Goal: Task Accomplishment & Management: Manage account settings

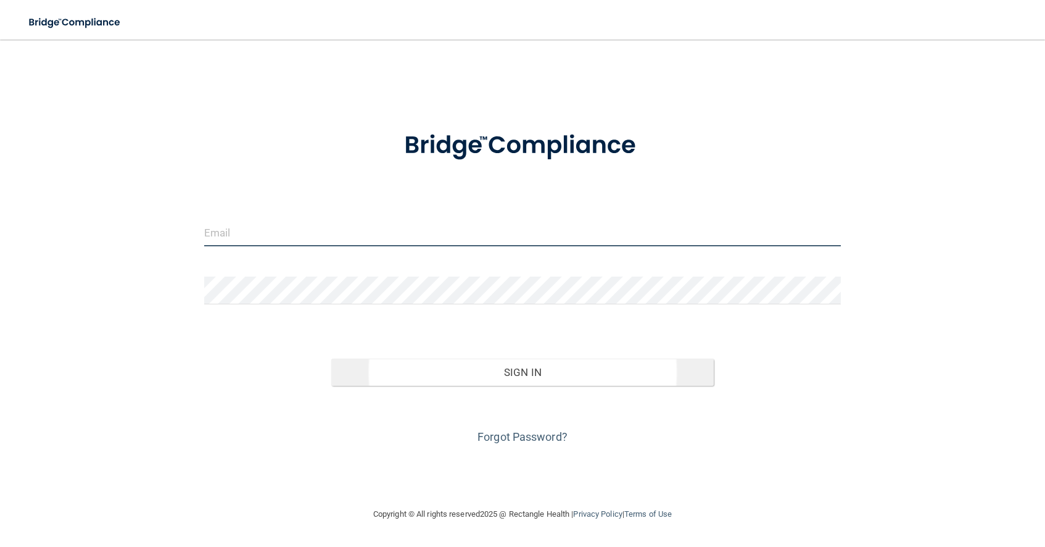
type input "[EMAIL_ADDRESS][DOMAIN_NAME]"
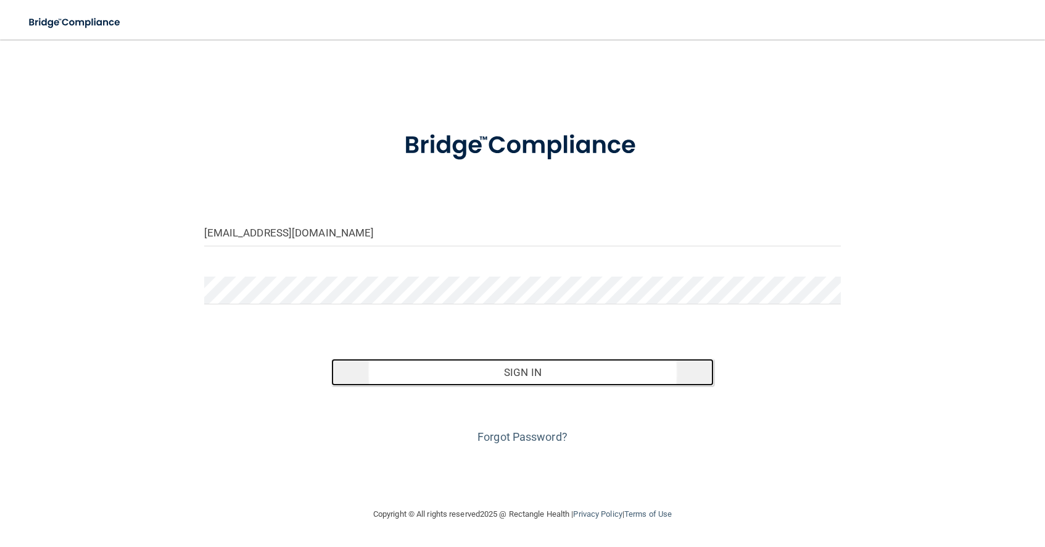
click at [535, 375] on button "Sign In" at bounding box center [522, 372] width 383 height 27
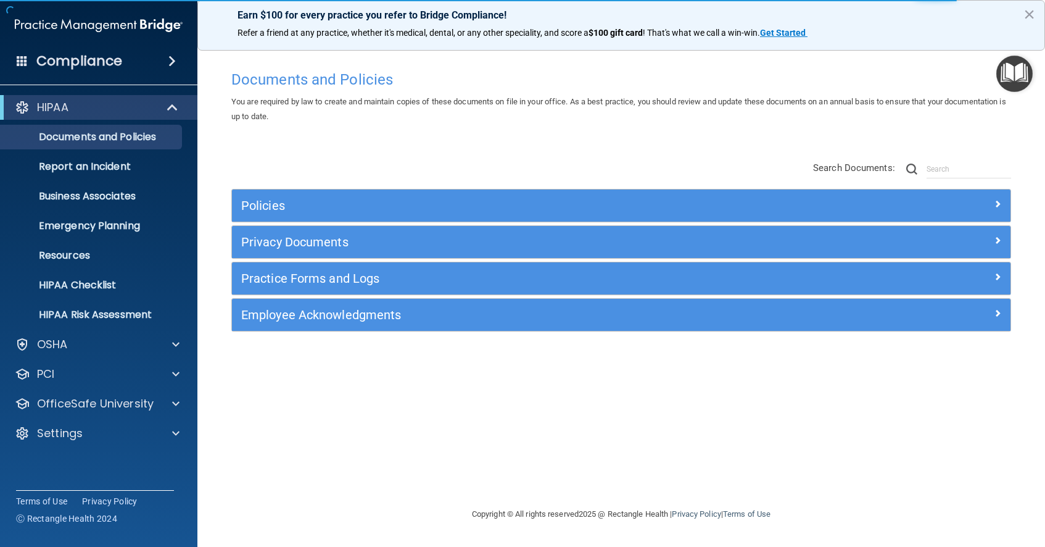
click at [173, 62] on span at bounding box center [171, 61] width 7 height 15
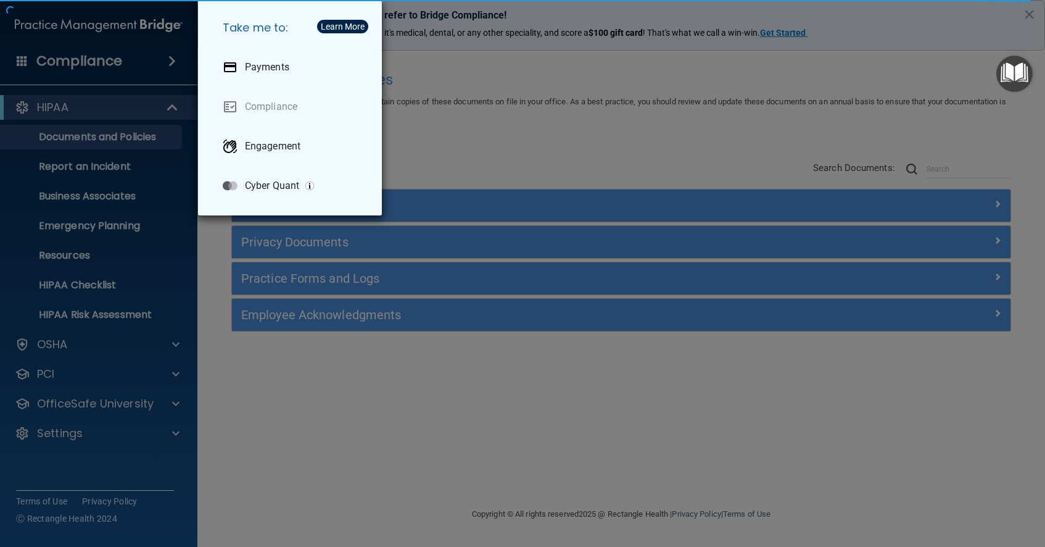
click at [145, 108] on div "Take me to: Payments Compliance Engagement Cyber Quant" at bounding box center [522, 273] width 1045 height 547
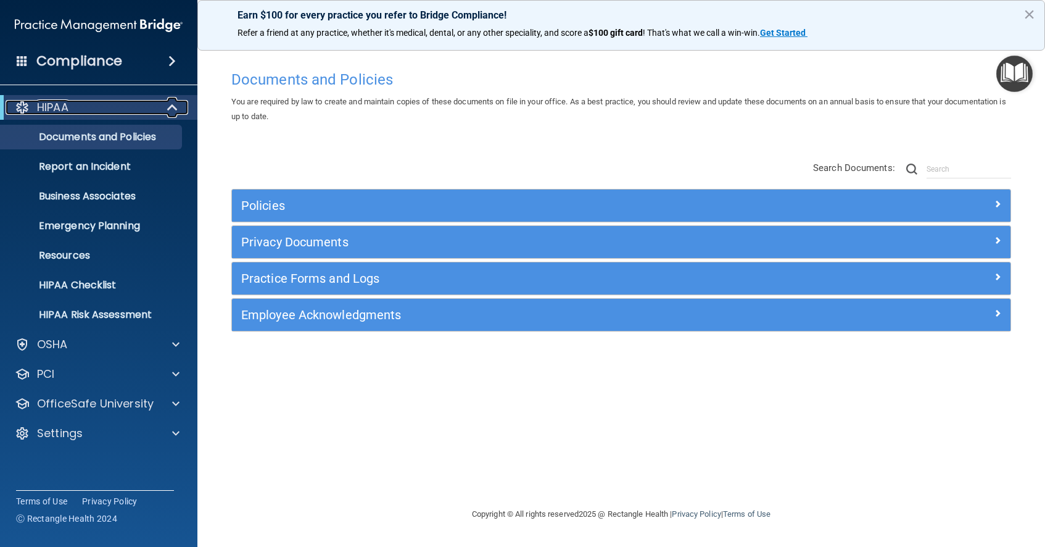
click at [172, 110] on span at bounding box center [173, 107] width 10 height 15
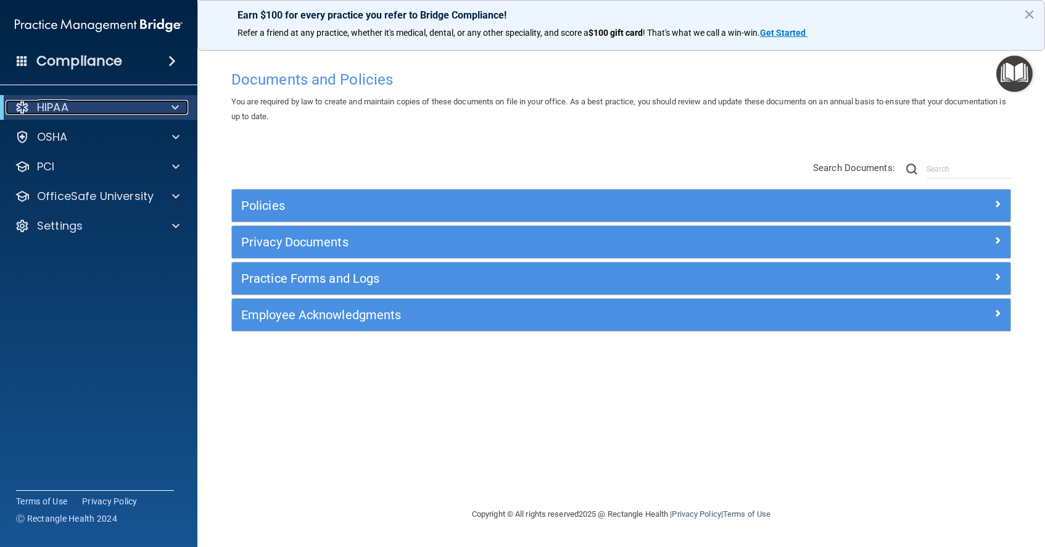
click at [172, 110] on span at bounding box center [175, 107] width 7 height 15
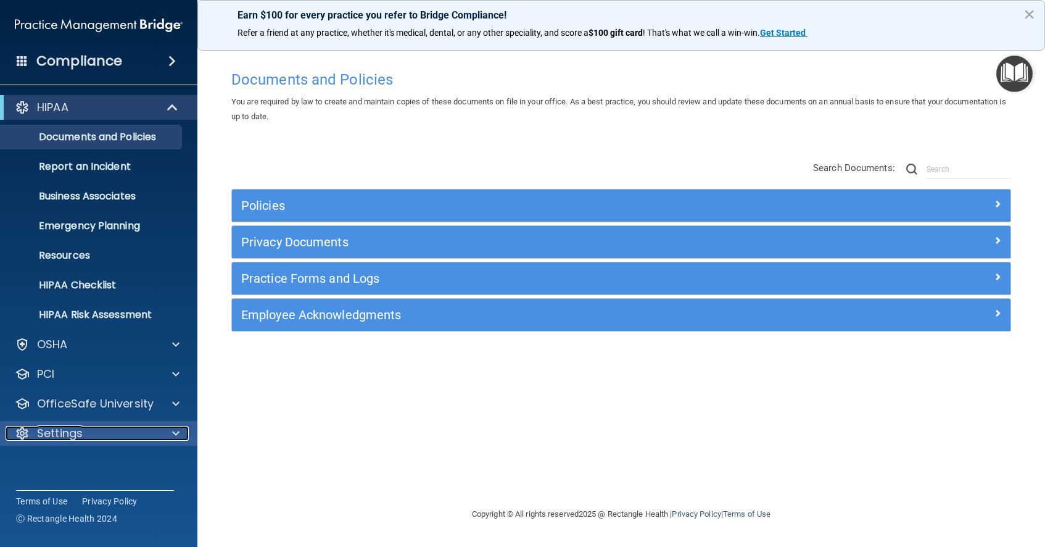
click at [77, 436] on p "Settings" at bounding box center [60, 433] width 46 height 15
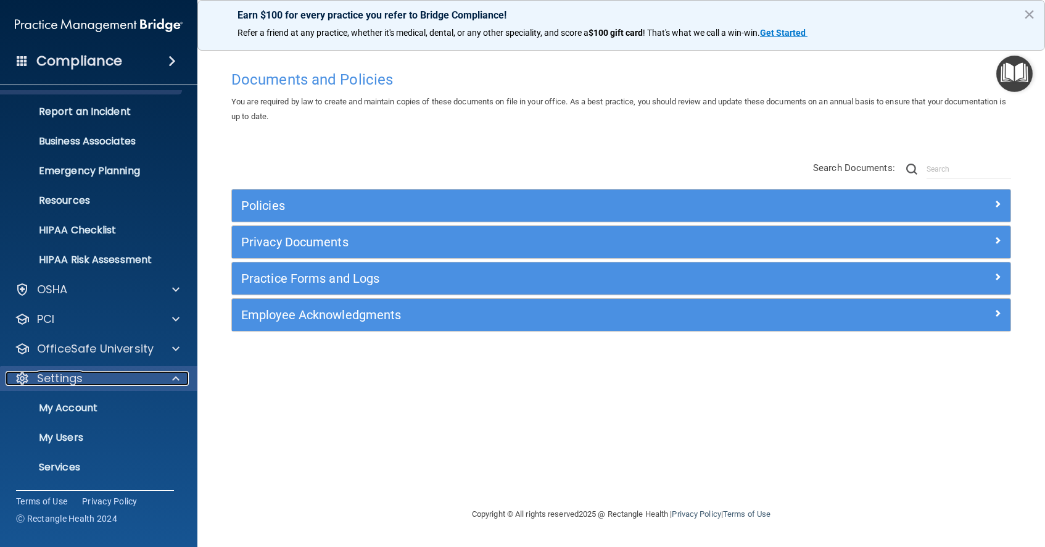
scroll to position [84, 0]
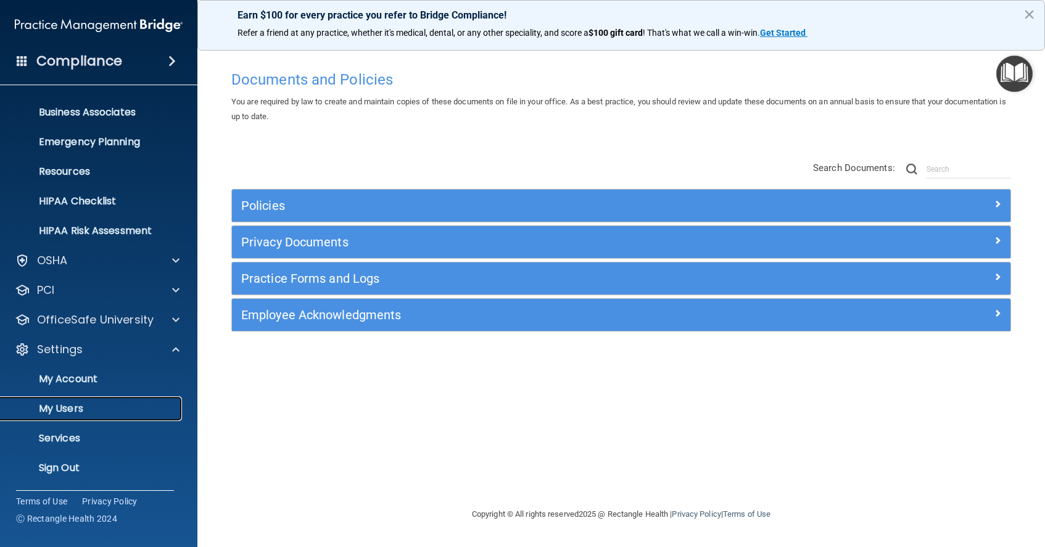
click at [75, 410] on p "My Users" at bounding box center [92, 408] width 168 height 12
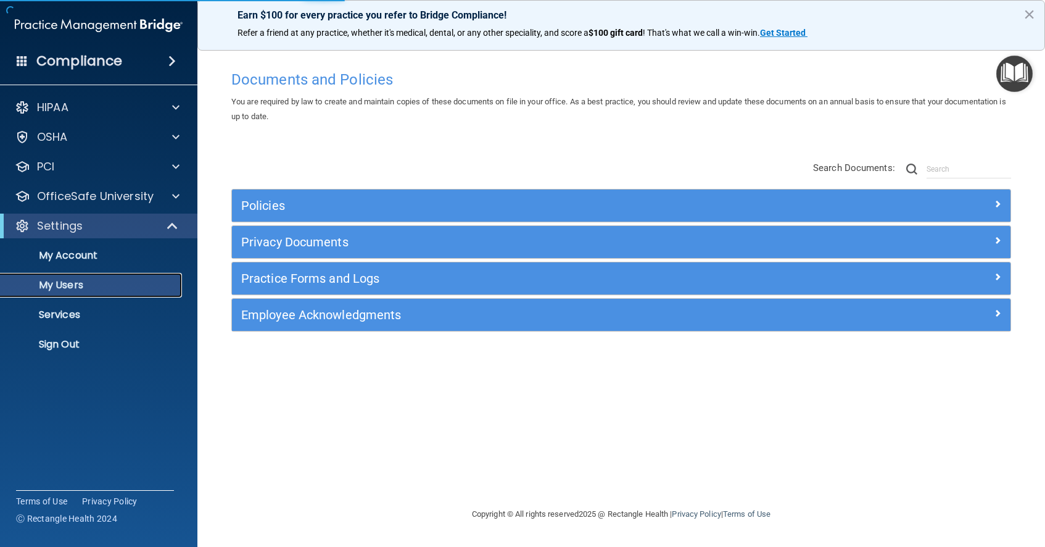
select select "20"
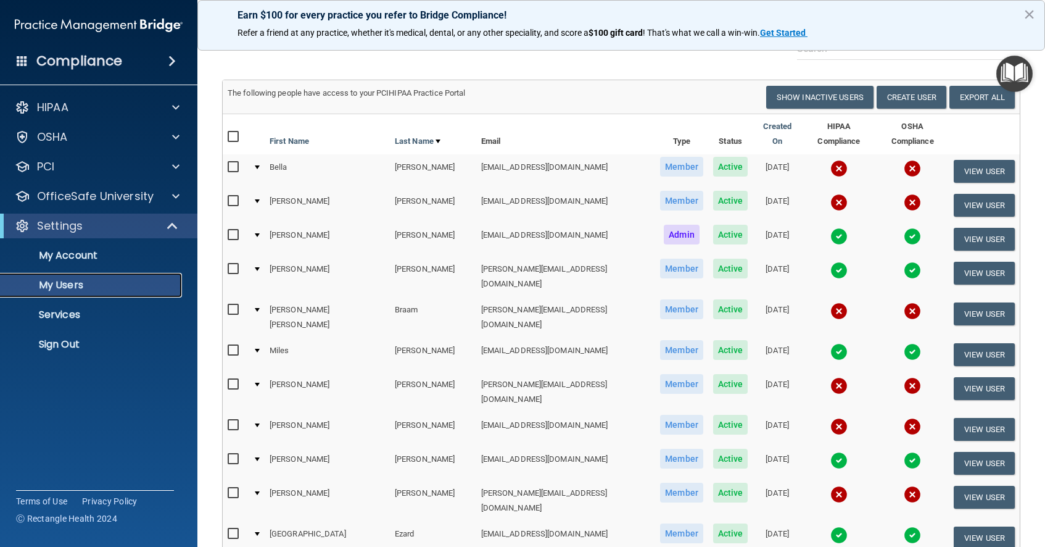
scroll to position [47, 0]
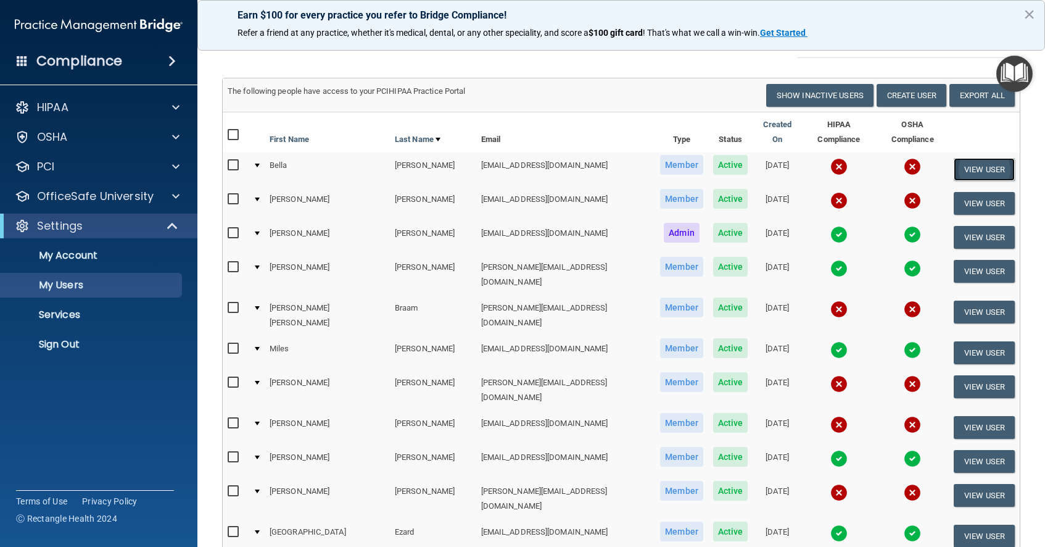
click at [979, 158] on button "View User" at bounding box center [984, 169] width 61 height 23
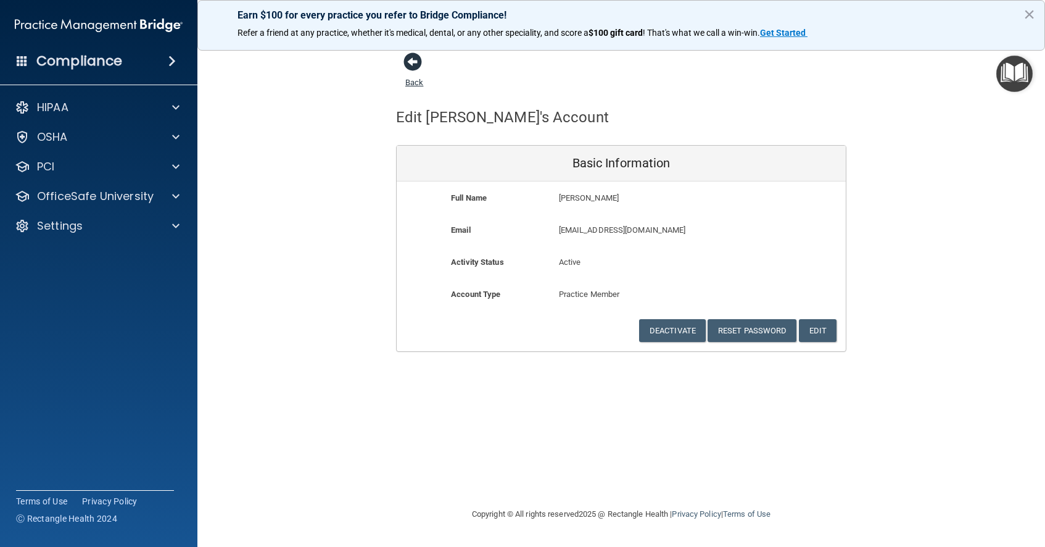
click at [411, 62] on span at bounding box center [413, 61] width 19 height 19
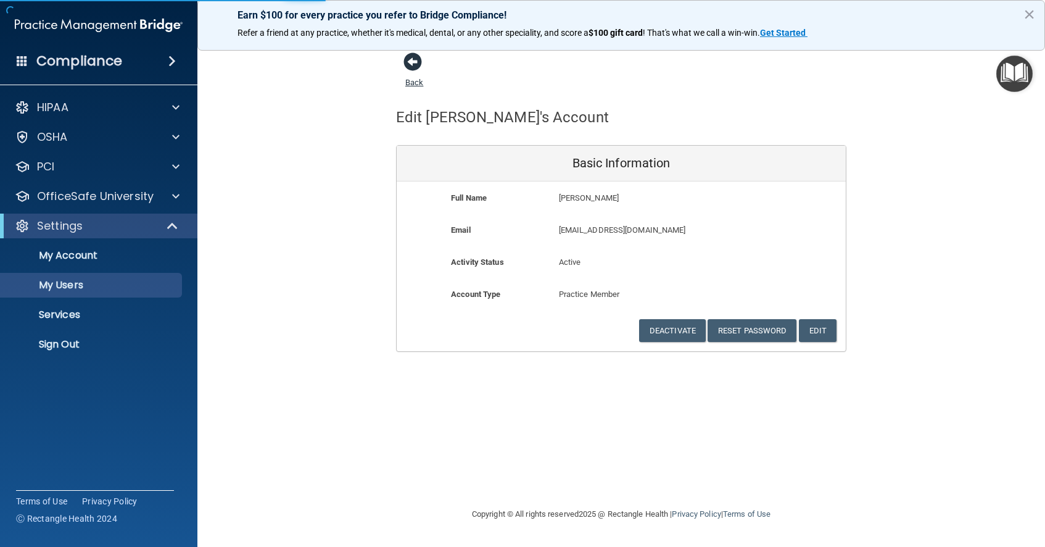
select select "20"
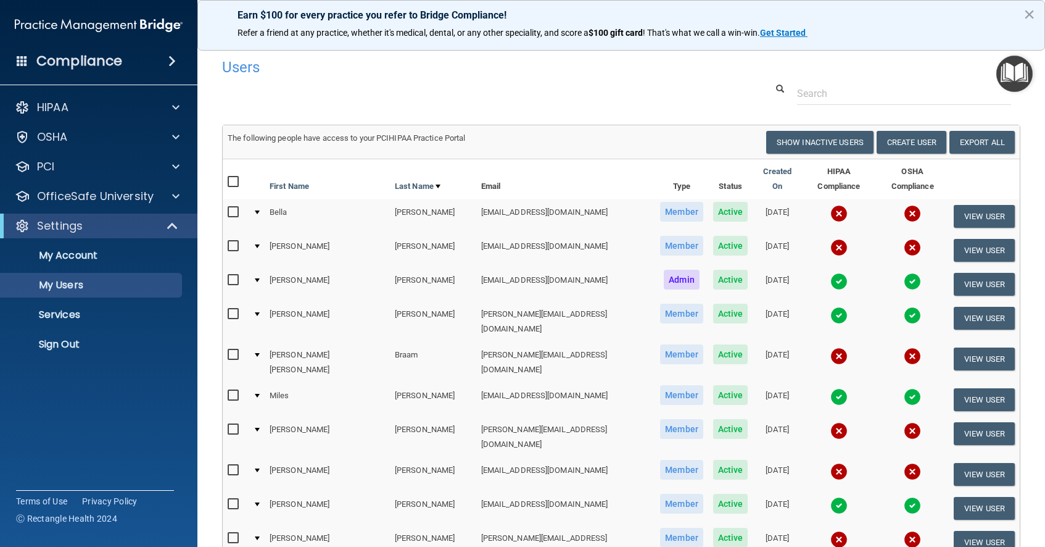
click at [260, 210] on div at bounding box center [257, 212] width 5 height 4
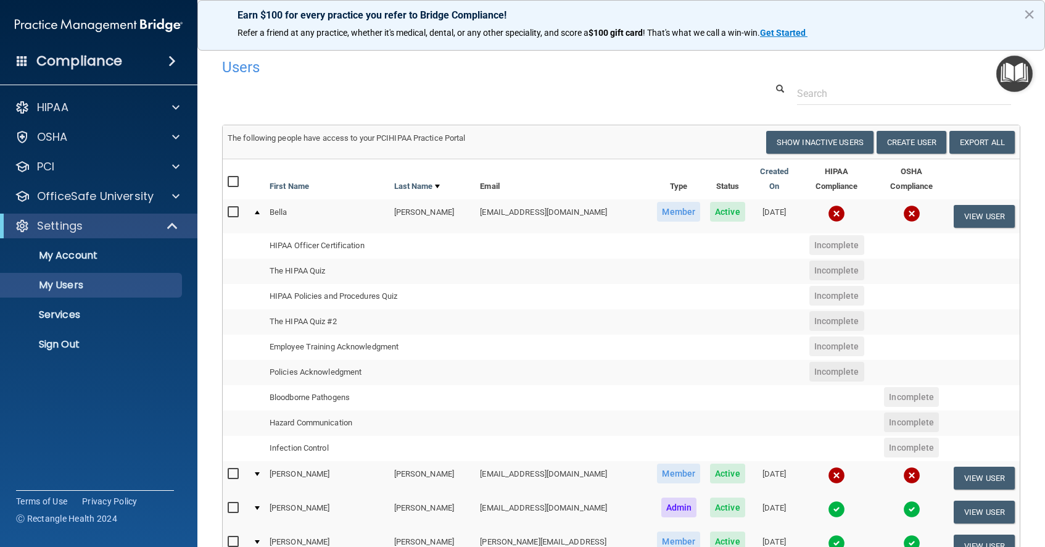
click at [260, 472] on div at bounding box center [257, 474] width 5 height 4
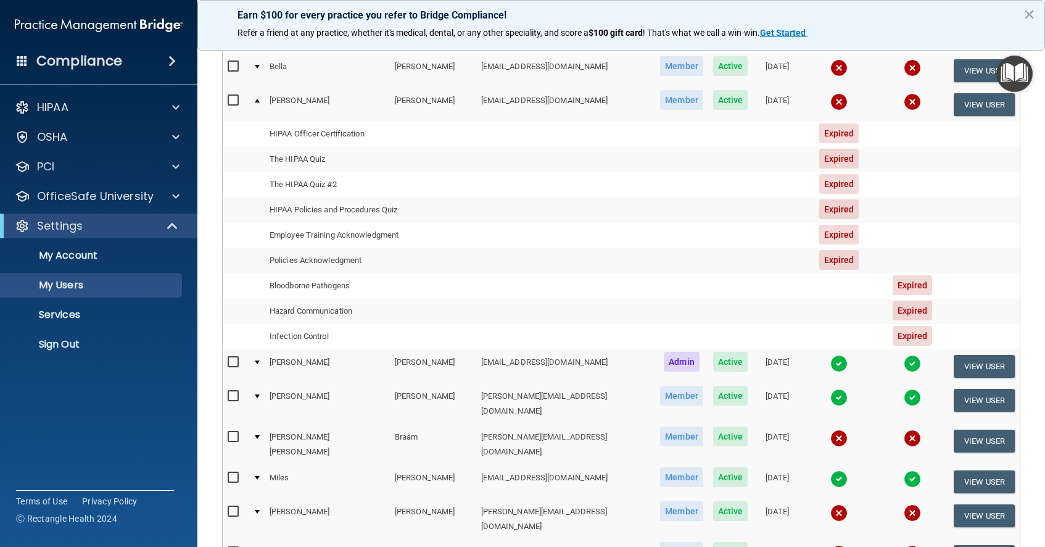
scroll to position [189, 0]
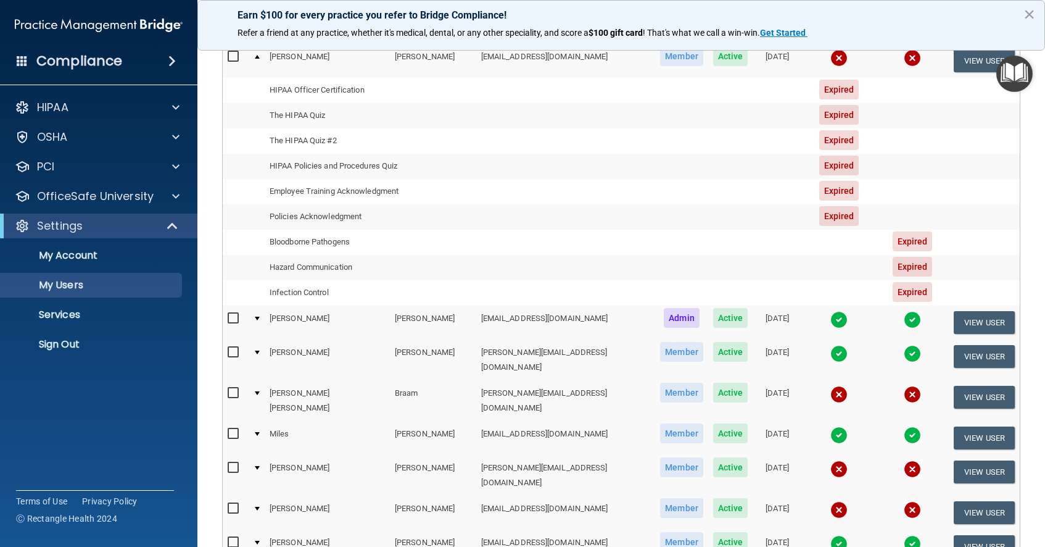
click at [260, 351] on div at bounding box center [257, 353] width 5 height 4
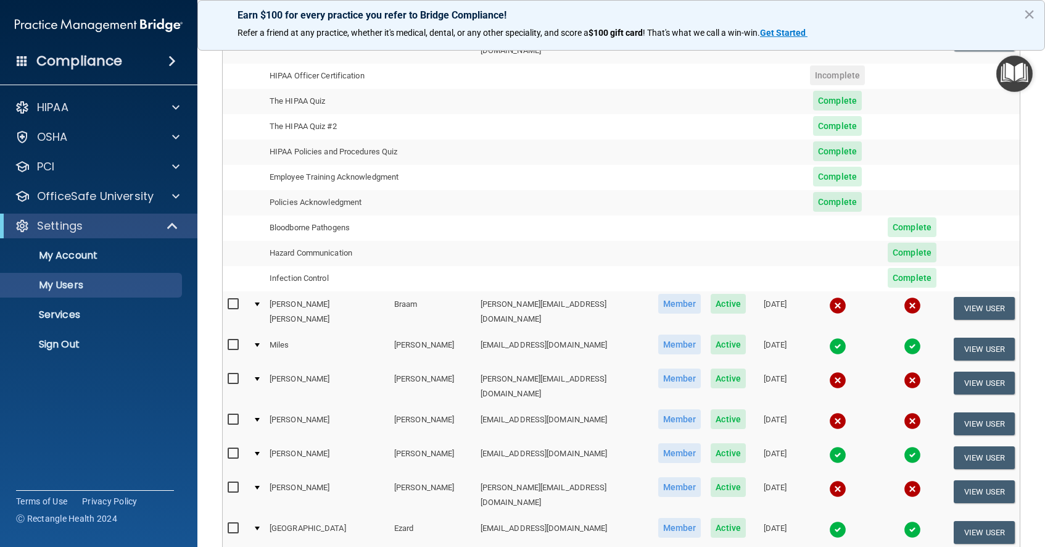
scroll to position [283, 0]
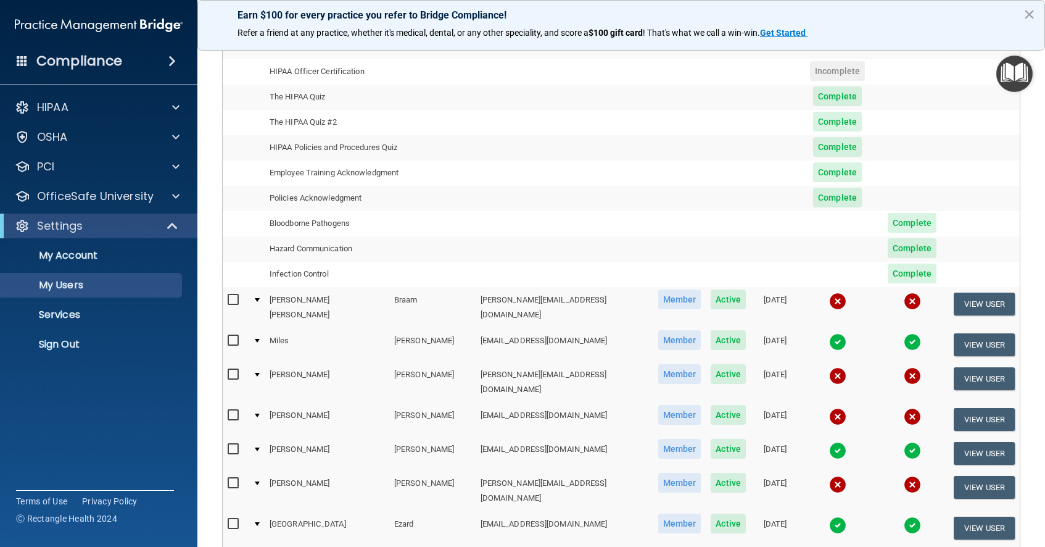
click at [260, 339] on div at bounding box center [257, 341] width 5 height 4
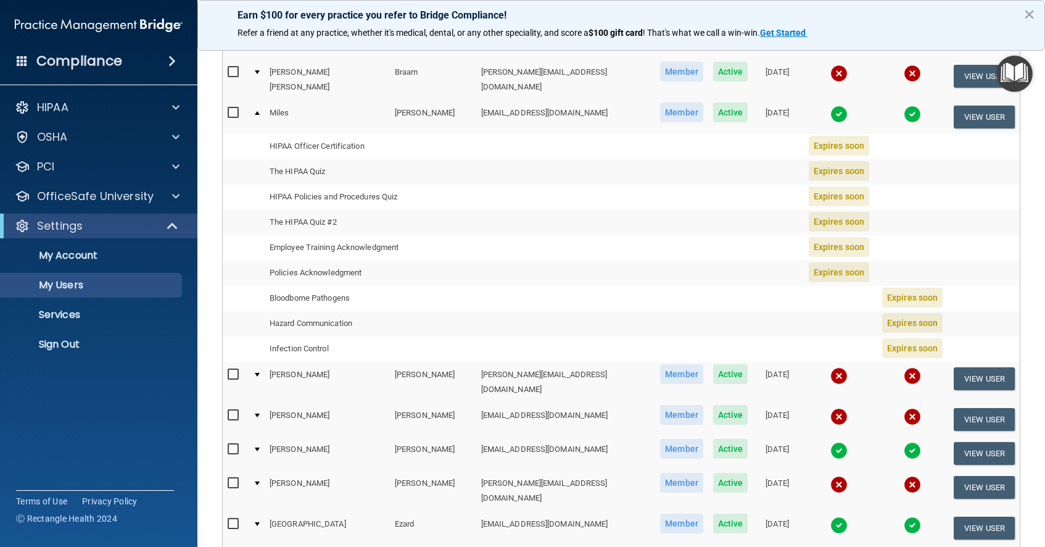
click at [260, 373] on div at bounding box center [257, 375] width 5 height 4
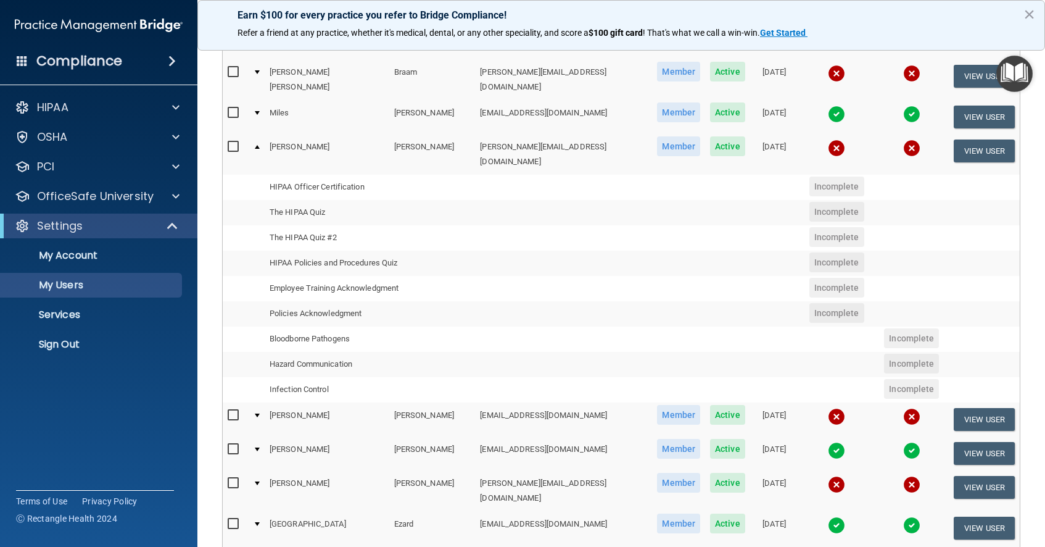
click at [260, 413] on div at bounding box center [257, 415] width 5 height 4
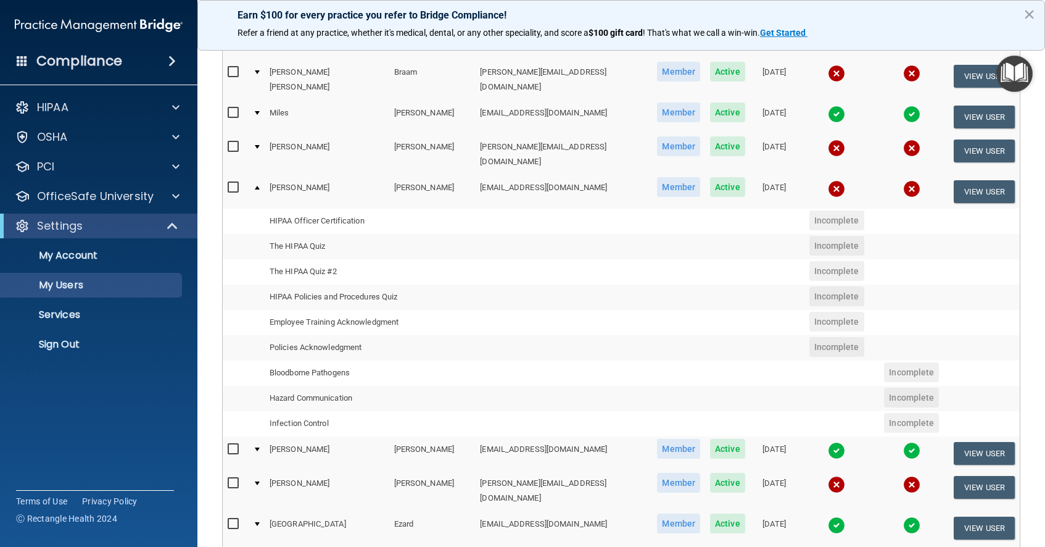
click at [260, 447] on div at bounding box center [257, 449] width 5 height 4
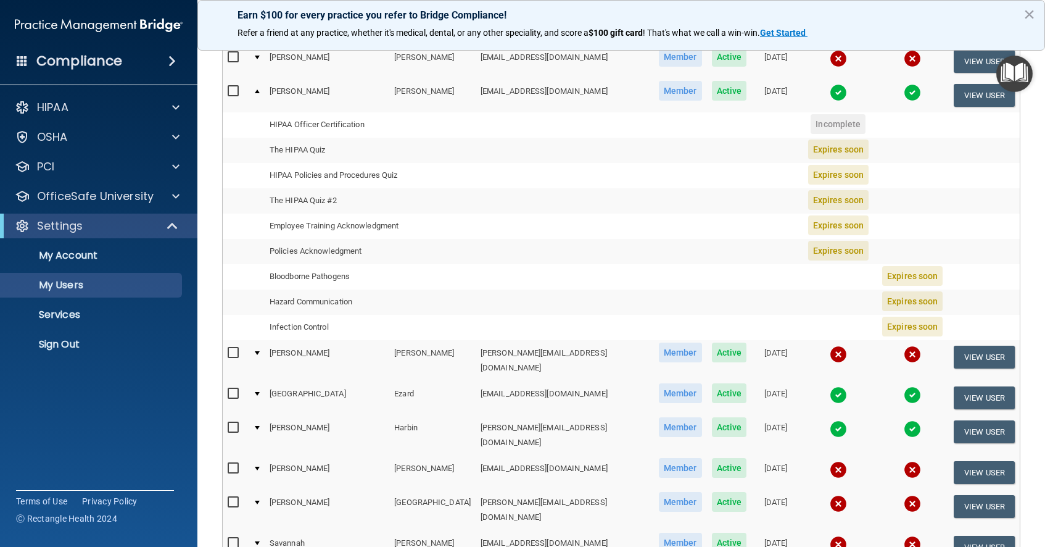
scroll to position [415, 0]
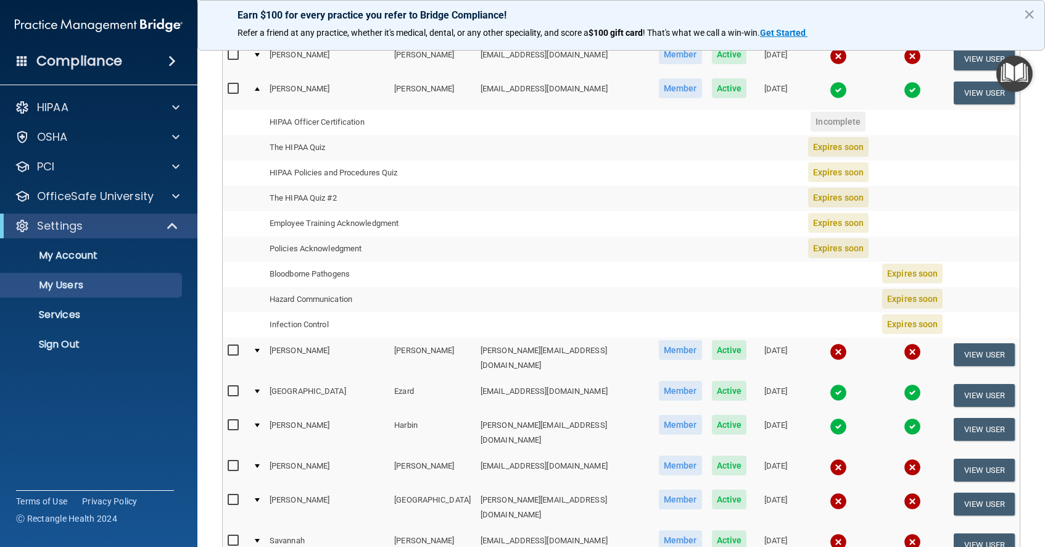
click at [265, 338] on td at bounding box center [256, 358] width 17 height 41
click at [260, 349] on div at bounding box center [257, 351] width 5 height 4
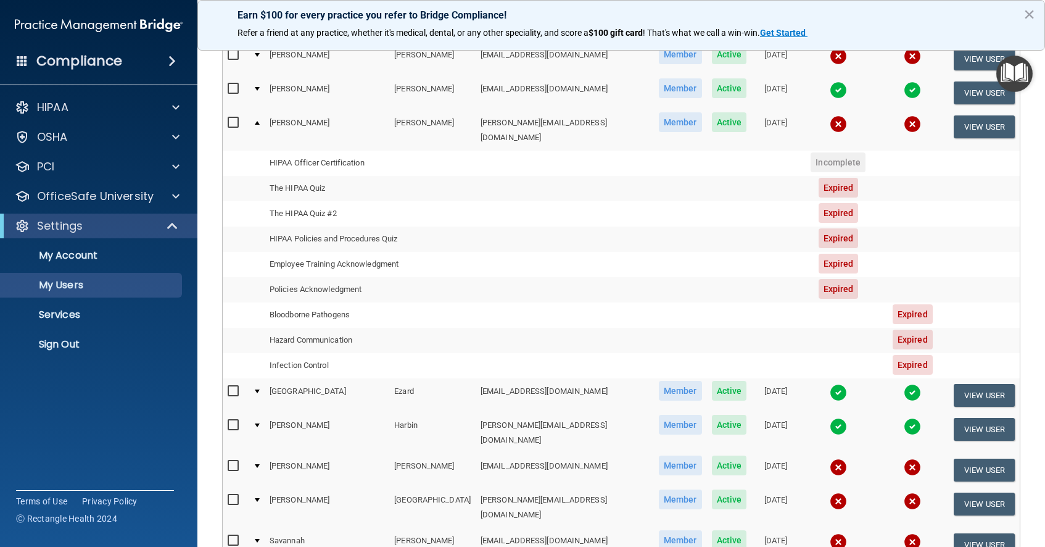
click at [260, 423] on div at bounding box center [257, 425] width 5 height 4
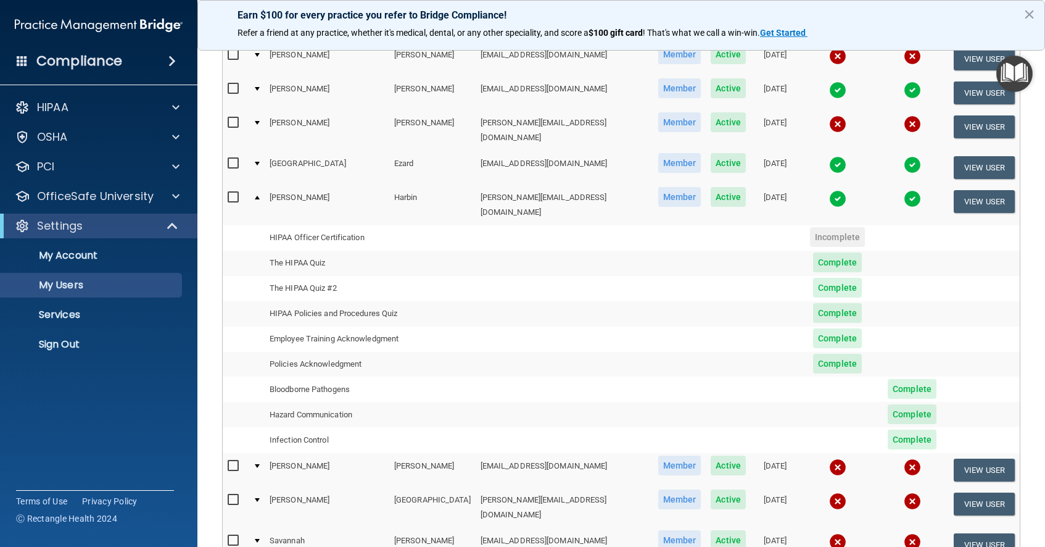
click at [260, 464] on div at bounding box center [257, 466] width 5 height 4
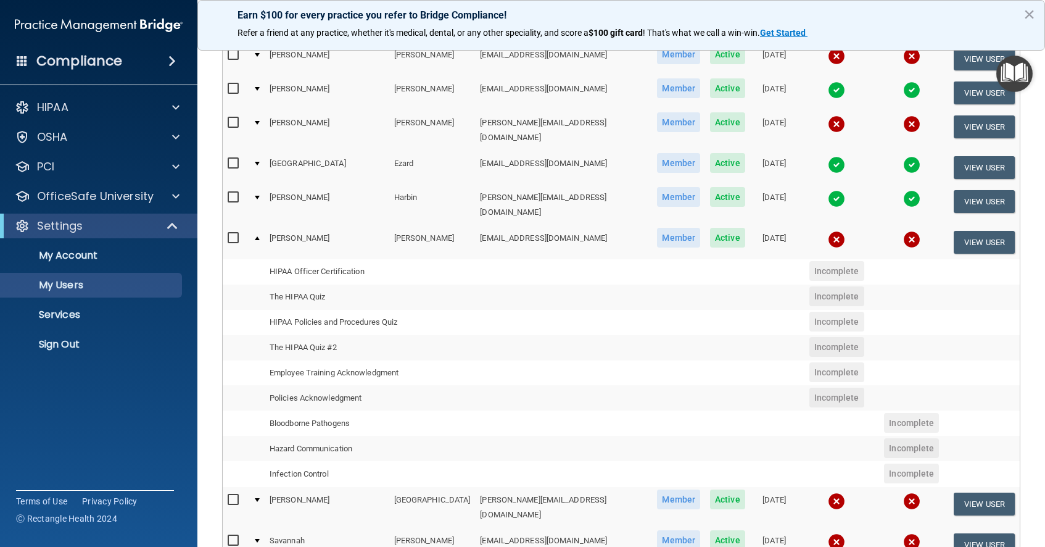
click at [260, 498] on div at bounding box center [257, 500] width 5 height 4
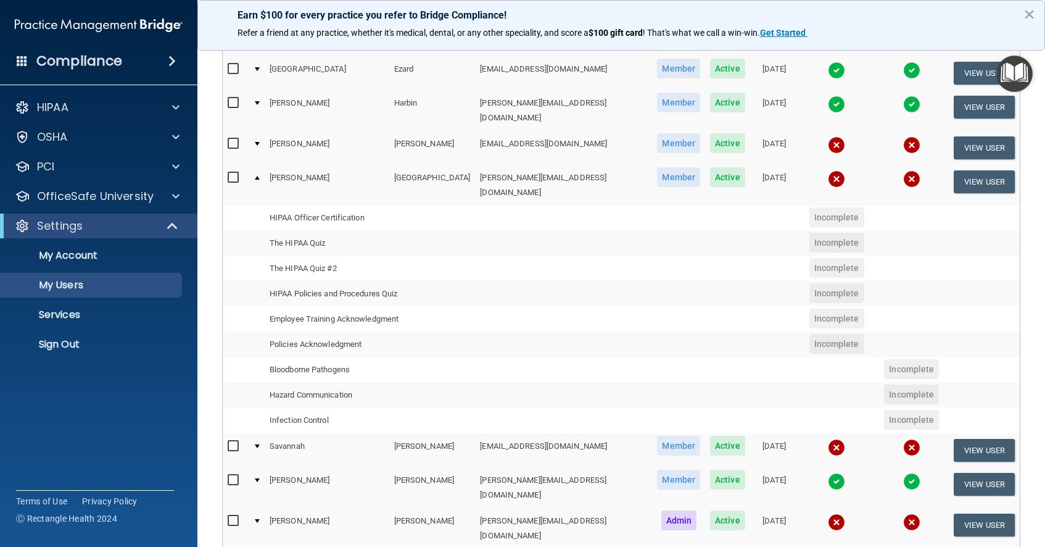
scroll to position [513, 0]
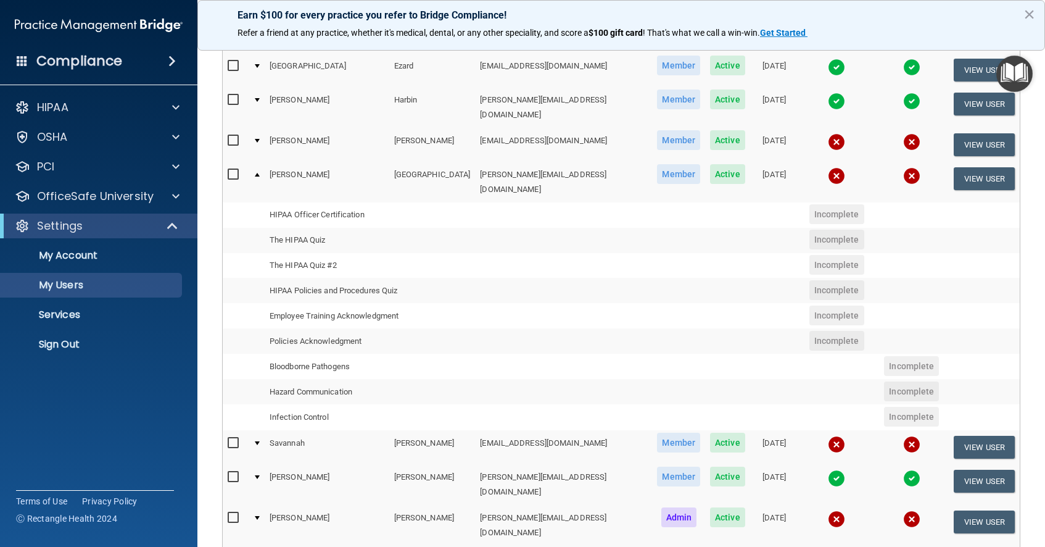
click at [260, 441] on div at bounding box center [257, 443] width 5 height 4
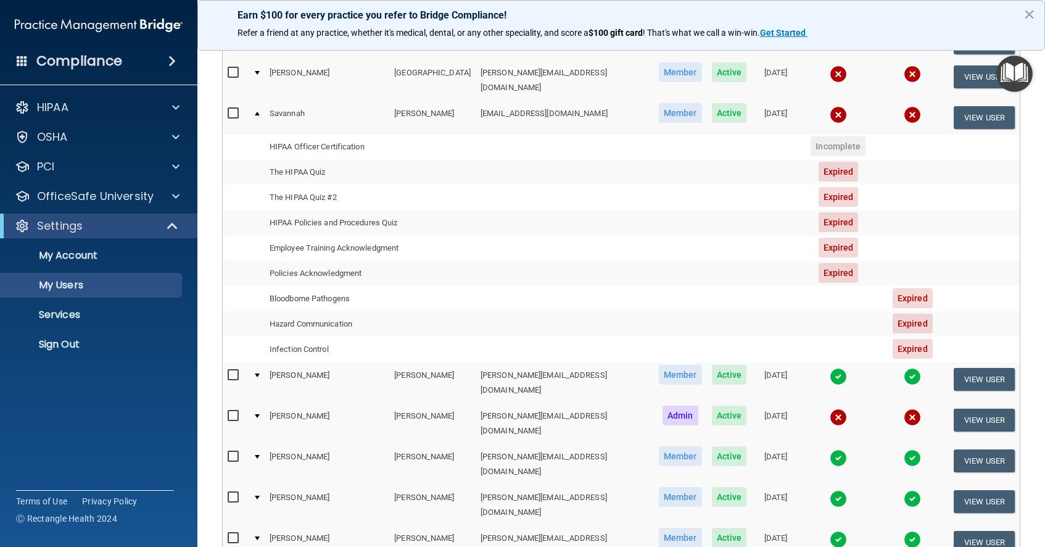
scroll to position [619, 0]
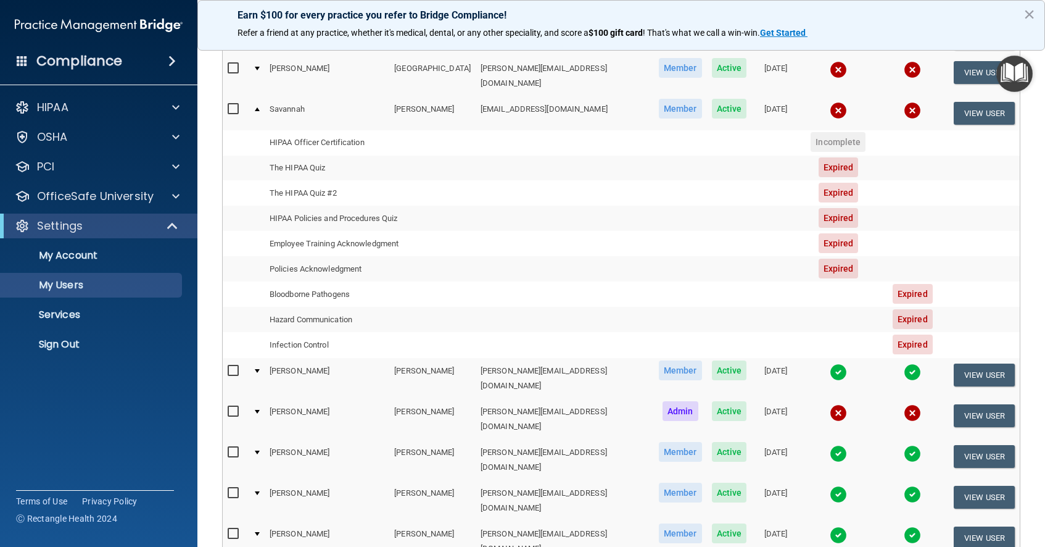
click at [260, 369] on div at bounding box center [257, 371] width 5 height 4
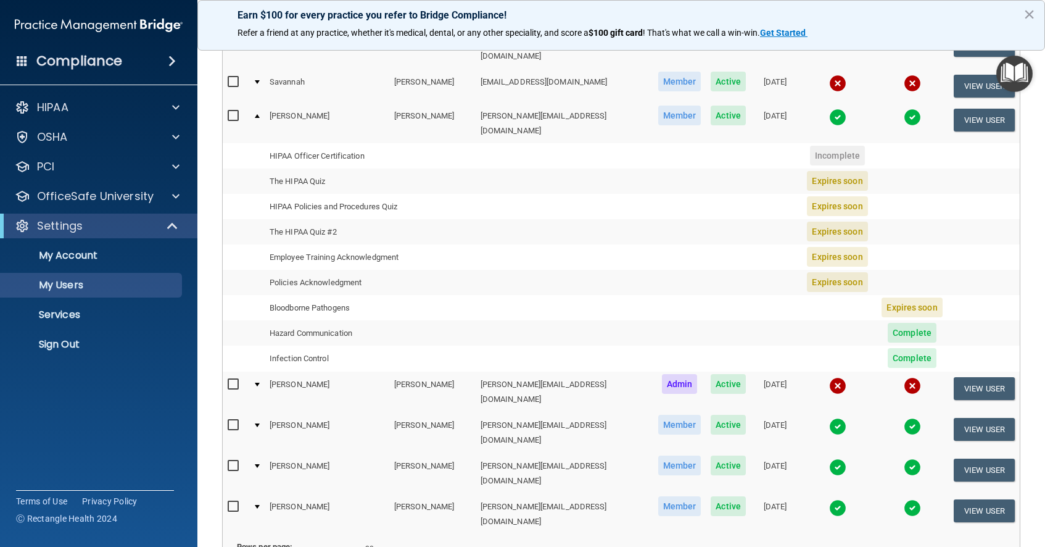
scroll to position [649, 0]
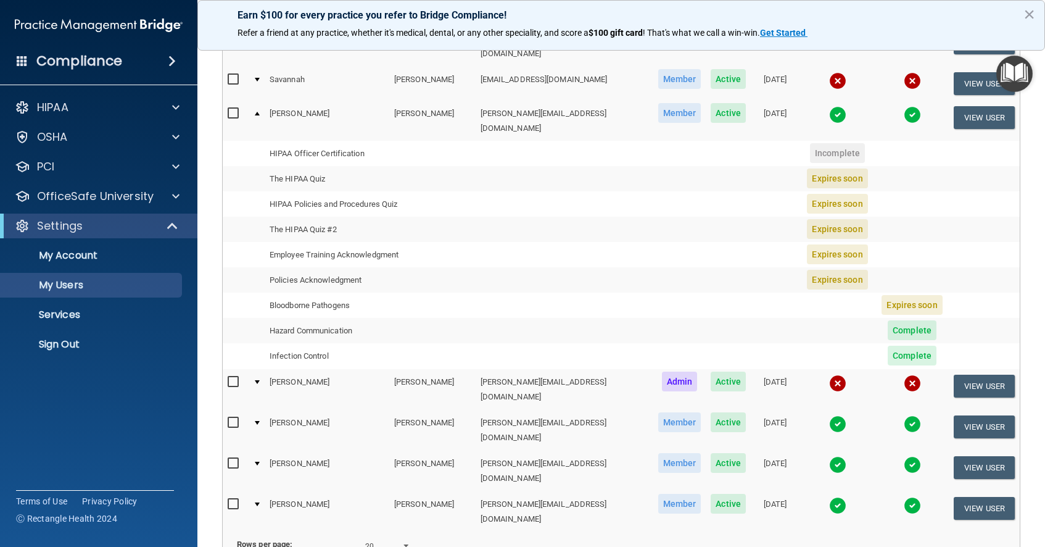
click at [260, 421] on div at bounding box center [257, 423] width 5 height 4
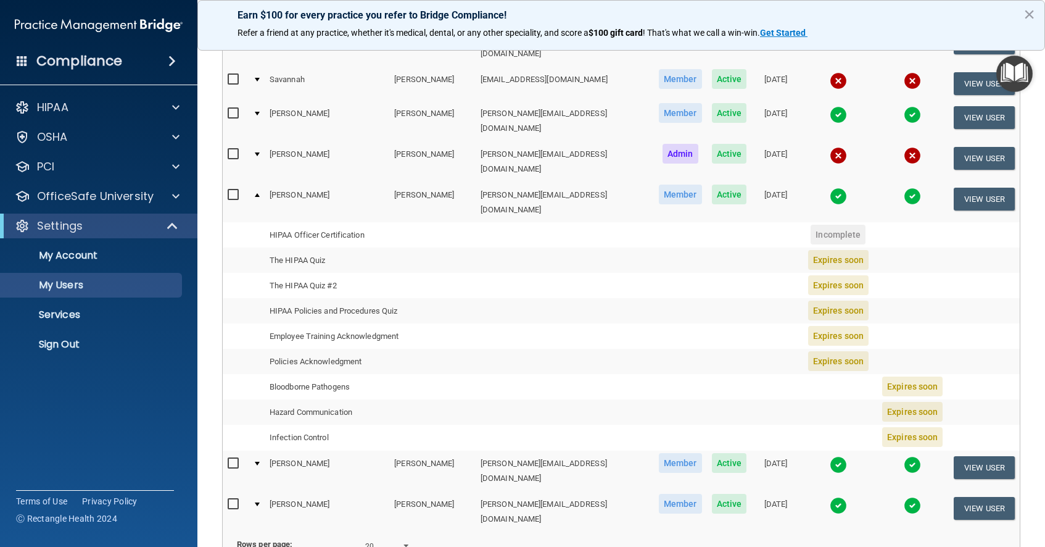
click at [263, 450] on td at bounding box center [256, 470] width 17 height 41
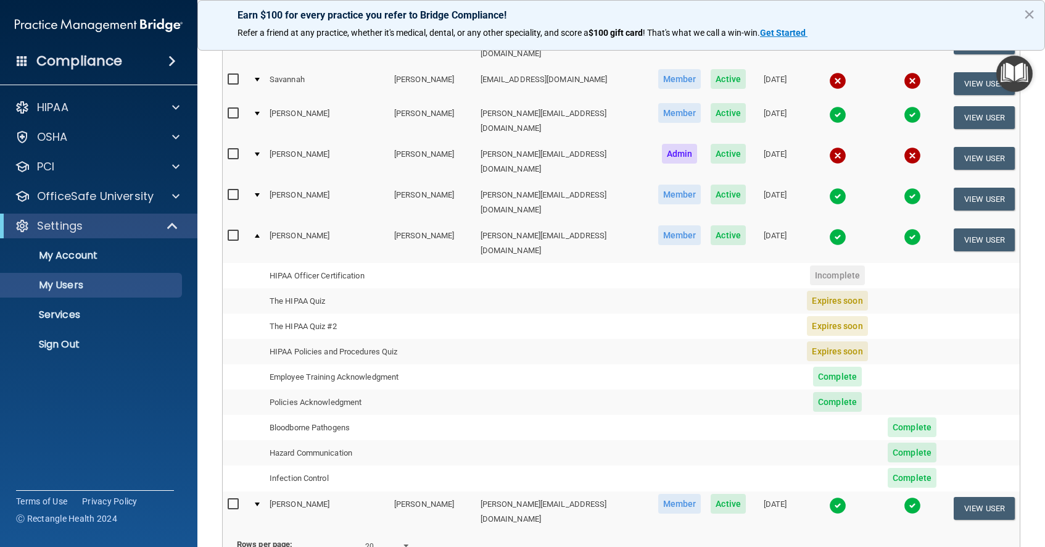
click at [260, 502] on div at bounding box center [257, 504] width 5 height 4
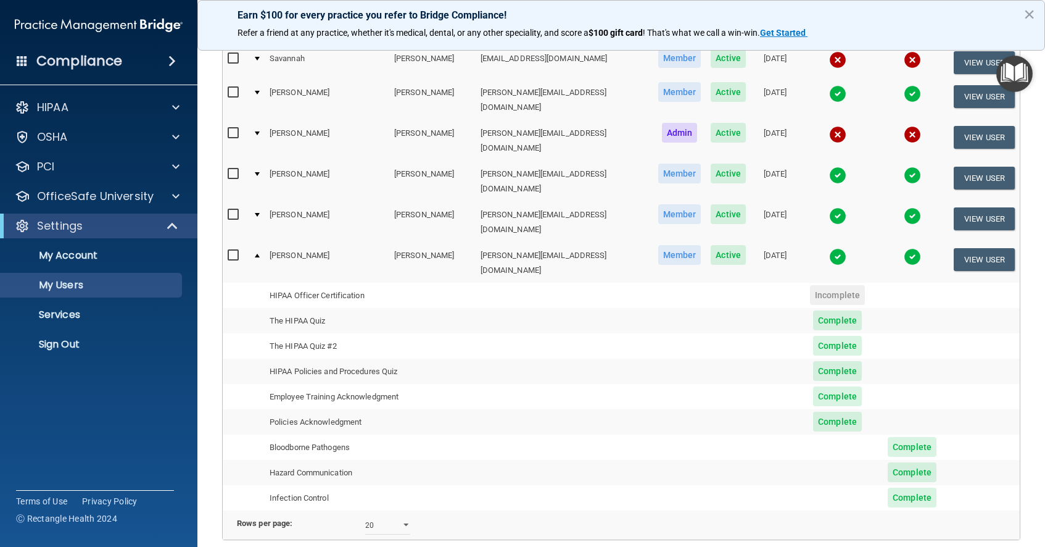
scroll to position [684, 0]
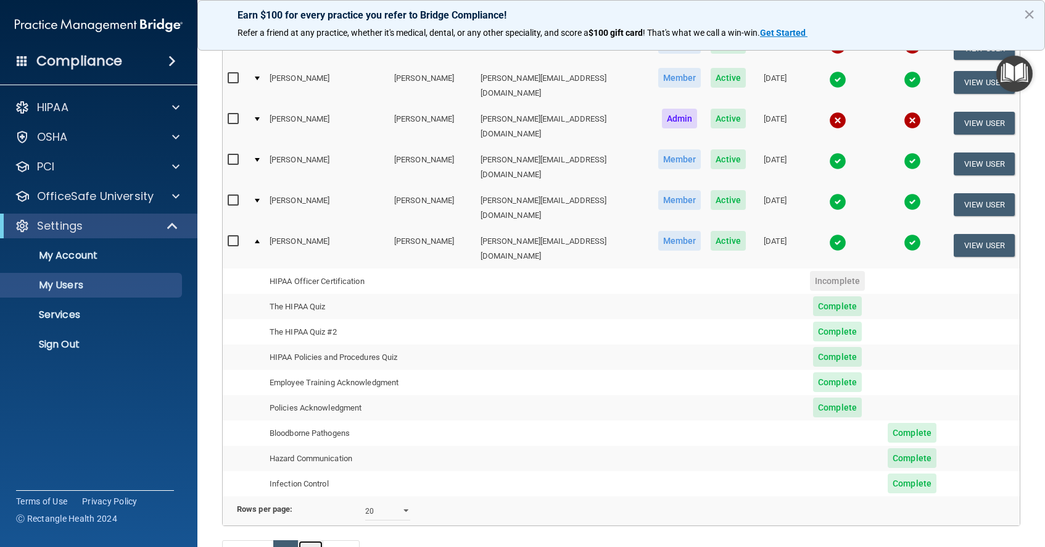
click at [315, 540] on link "2" at bounding box center [310, 551] width 25 height 23
select select "20"
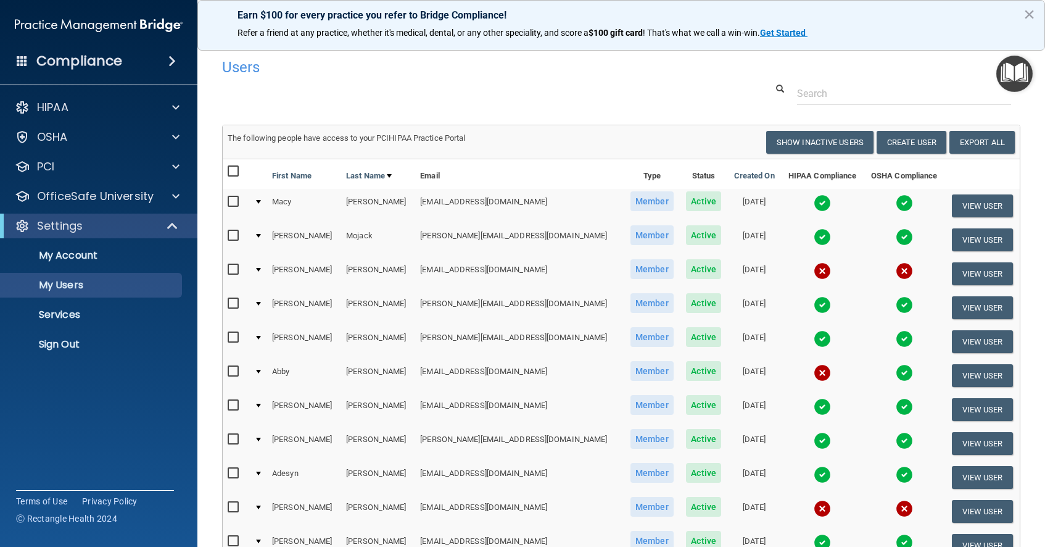
click at [261, 202] on div at bounding box center [258, 202] width 5 height 4
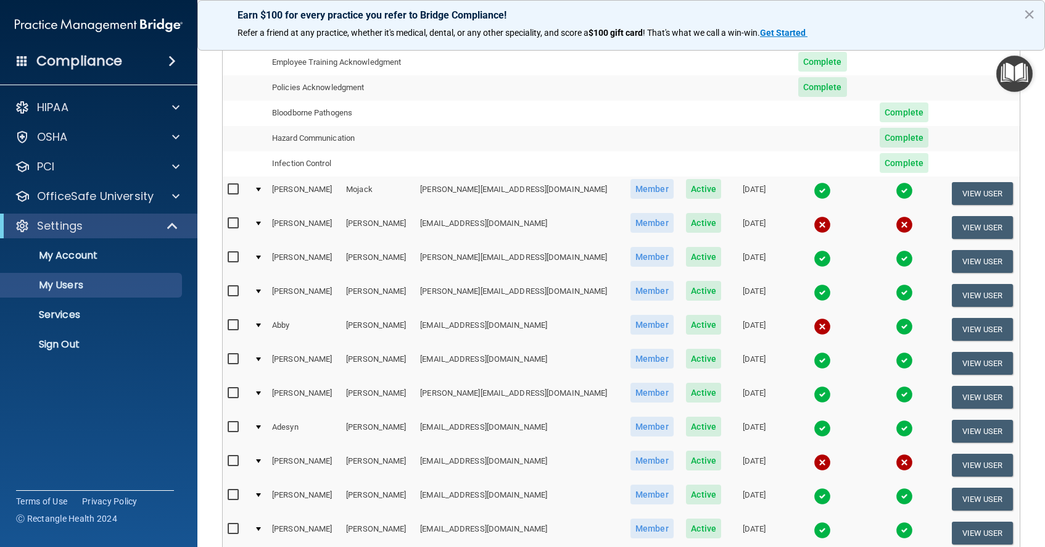
scroll to position [284, 0]
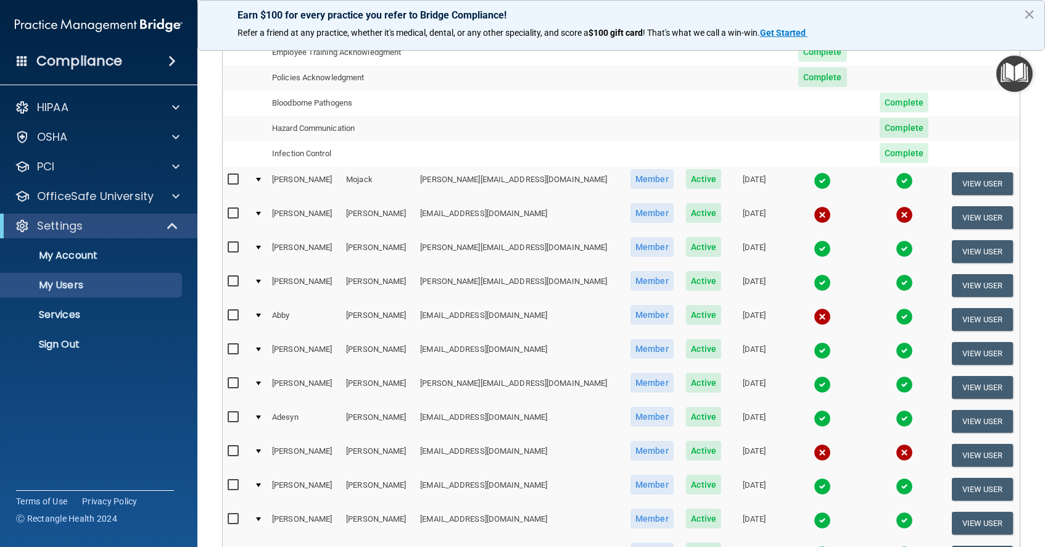
click at [264, 179] on td at bounding box center [258, 184] width 18 height 34
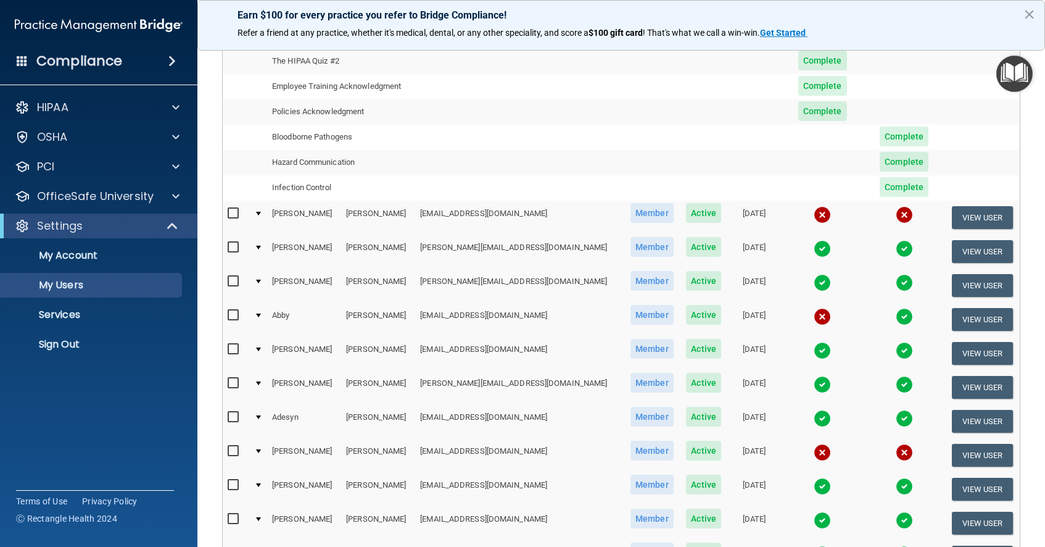
click at [261, 215] on div at bounding box center [258, 214] width 5 height 4
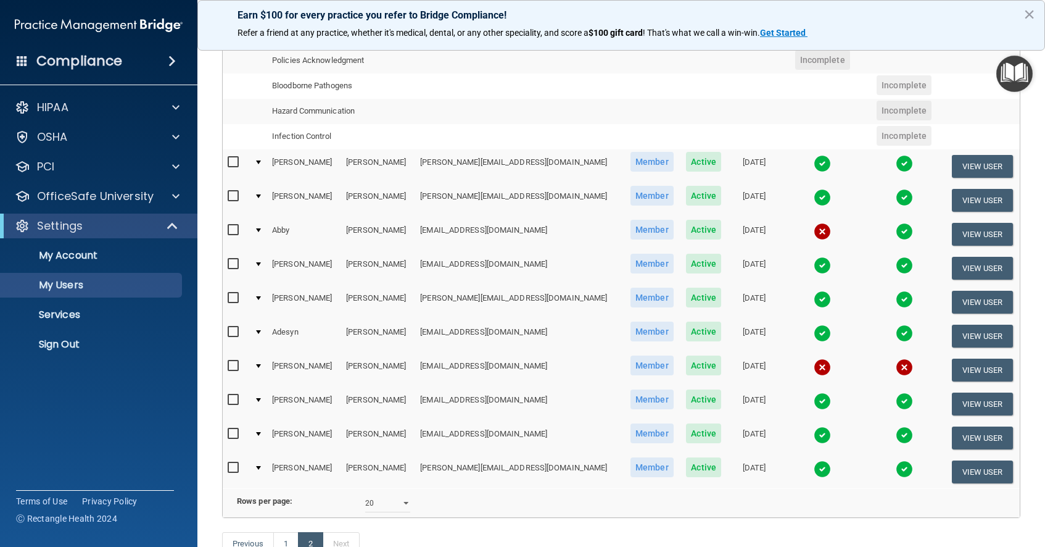
scroll to position [371, 0]
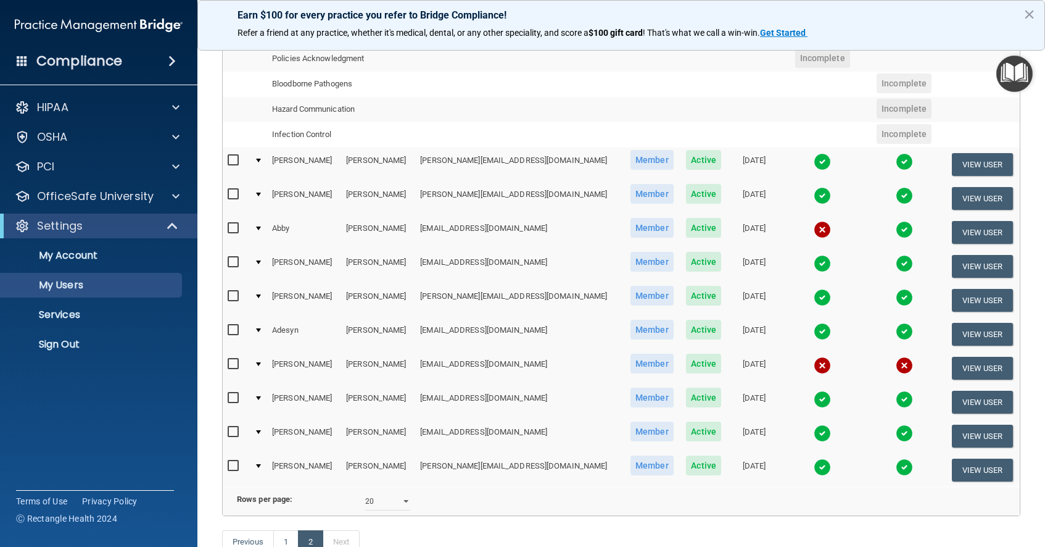
click at [261, 226] on div at bounding box center [258, 228] width 5 height 4
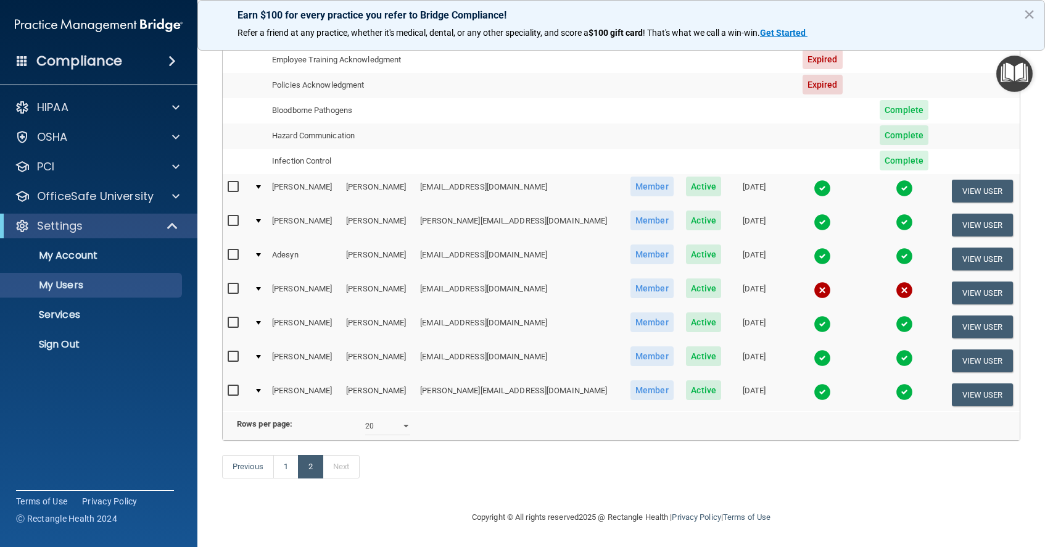
scroll to position [0, 4]
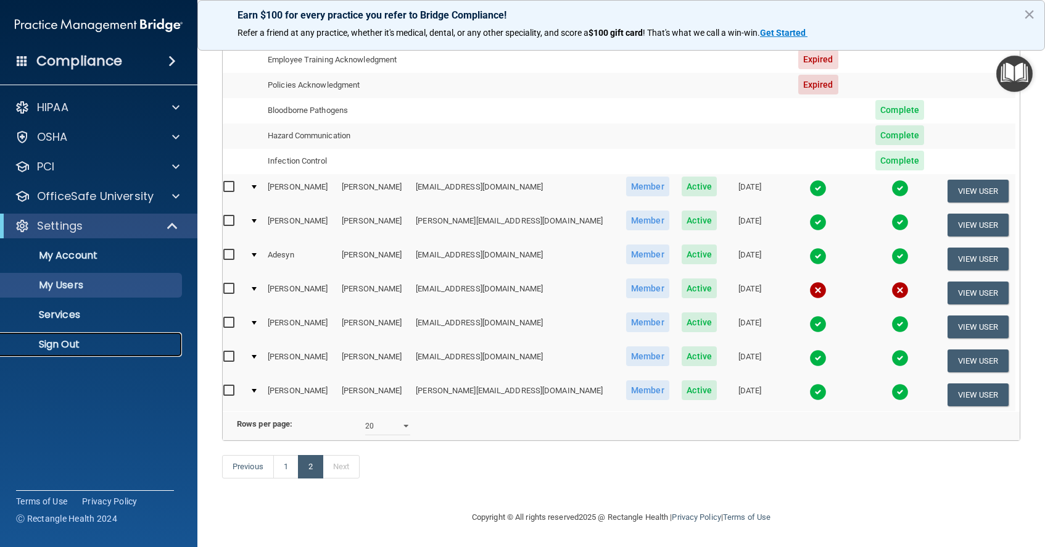
click at [74, 344] on p "Sign Out" at bounding box center [92, 344] width 168 height 12
